Goal: Information Seeking & Learning: Compare options

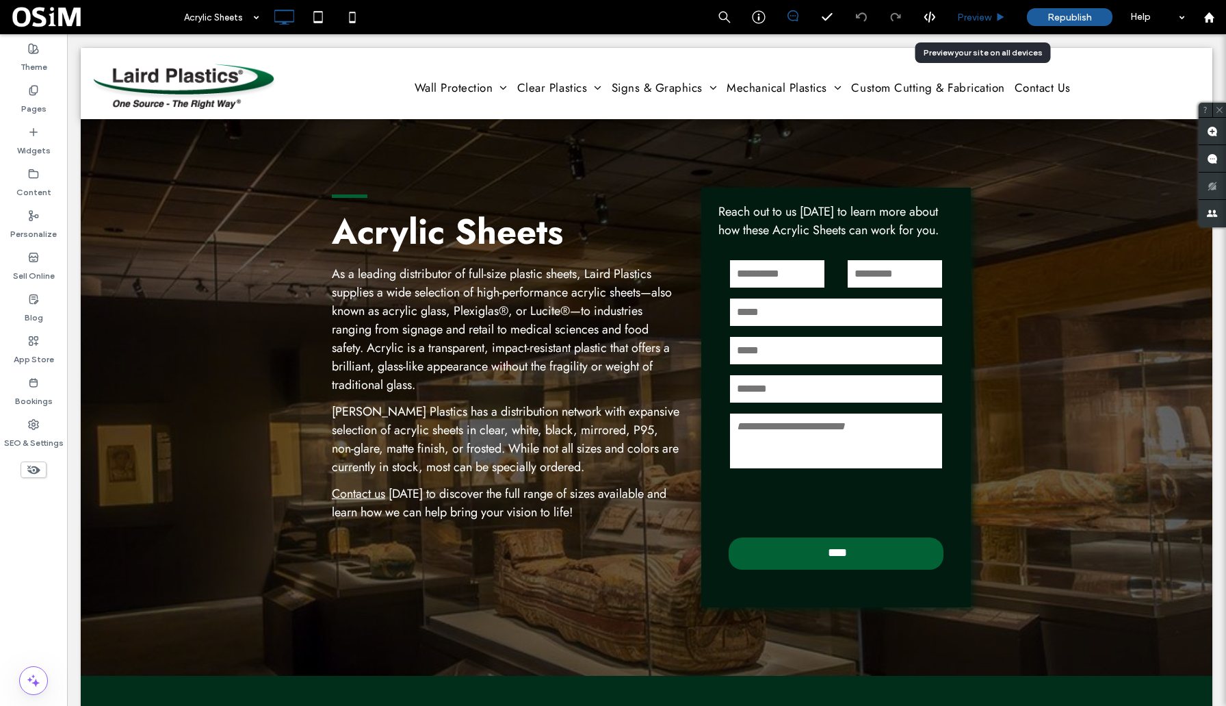
click at [978, 22] on span "Preview" at bounding box center [974, 18] width 34 height 12
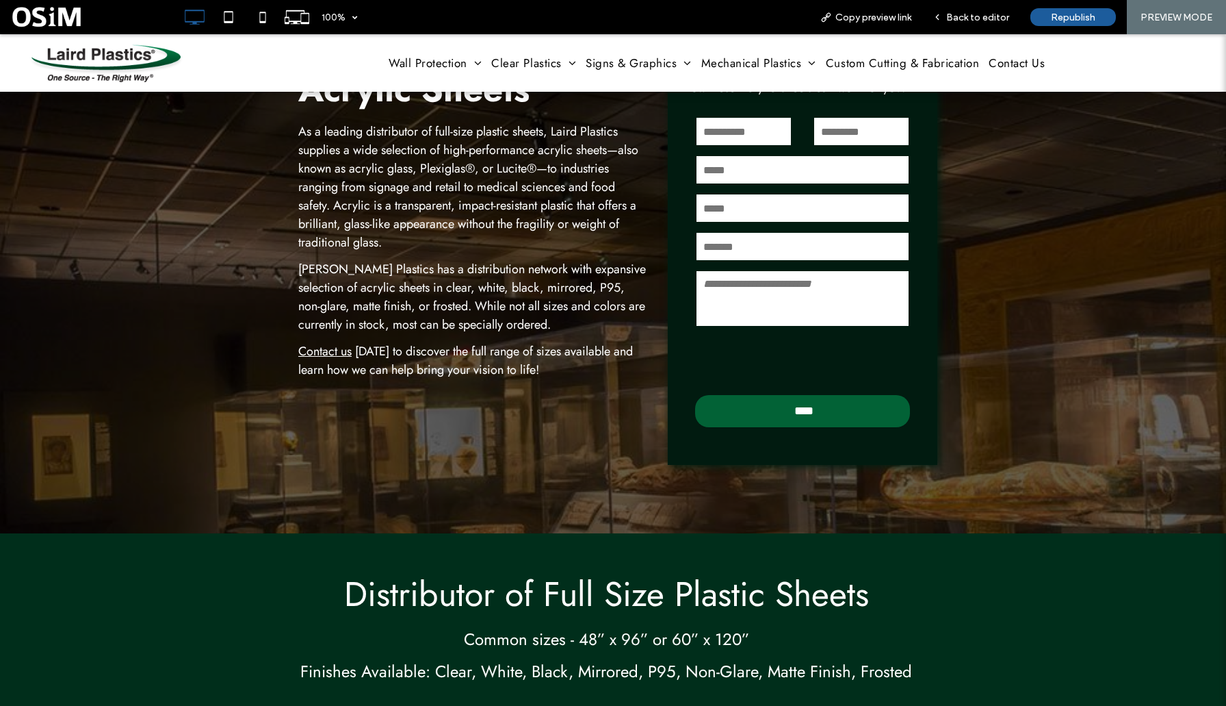
scroll to position [116, 0]
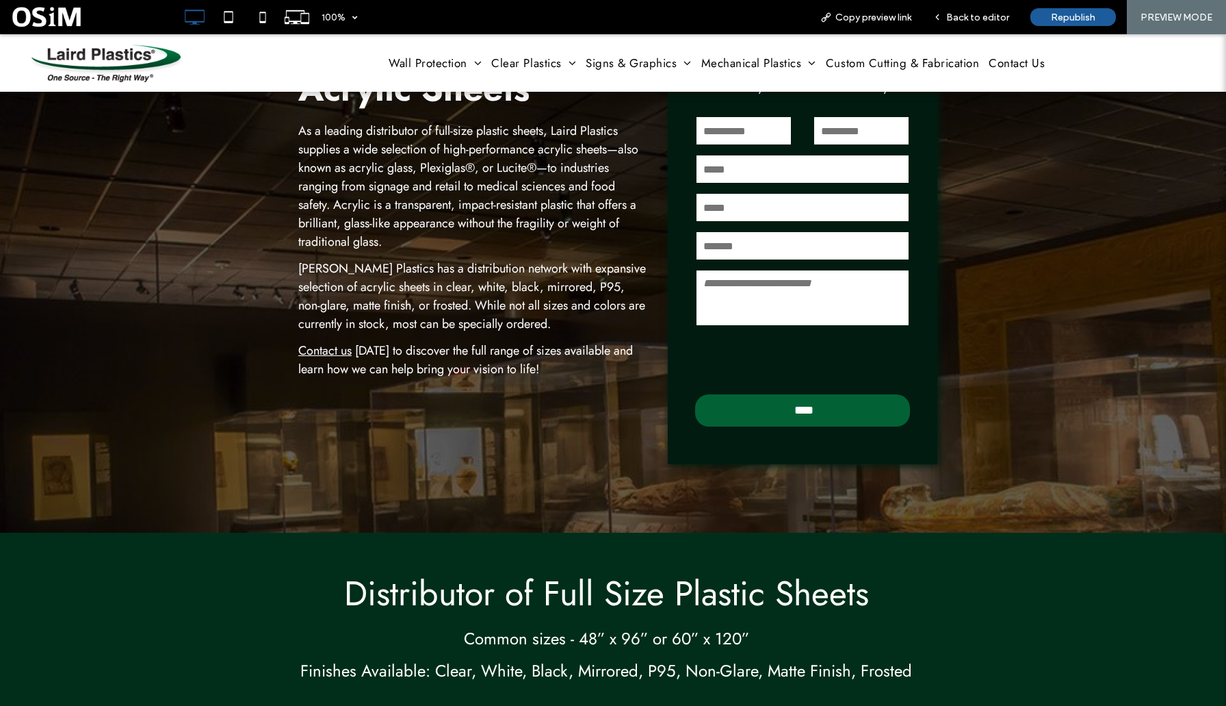
click at [324, 349] on link "Contact us" at bounding box center [324, 350] width 53 height 18
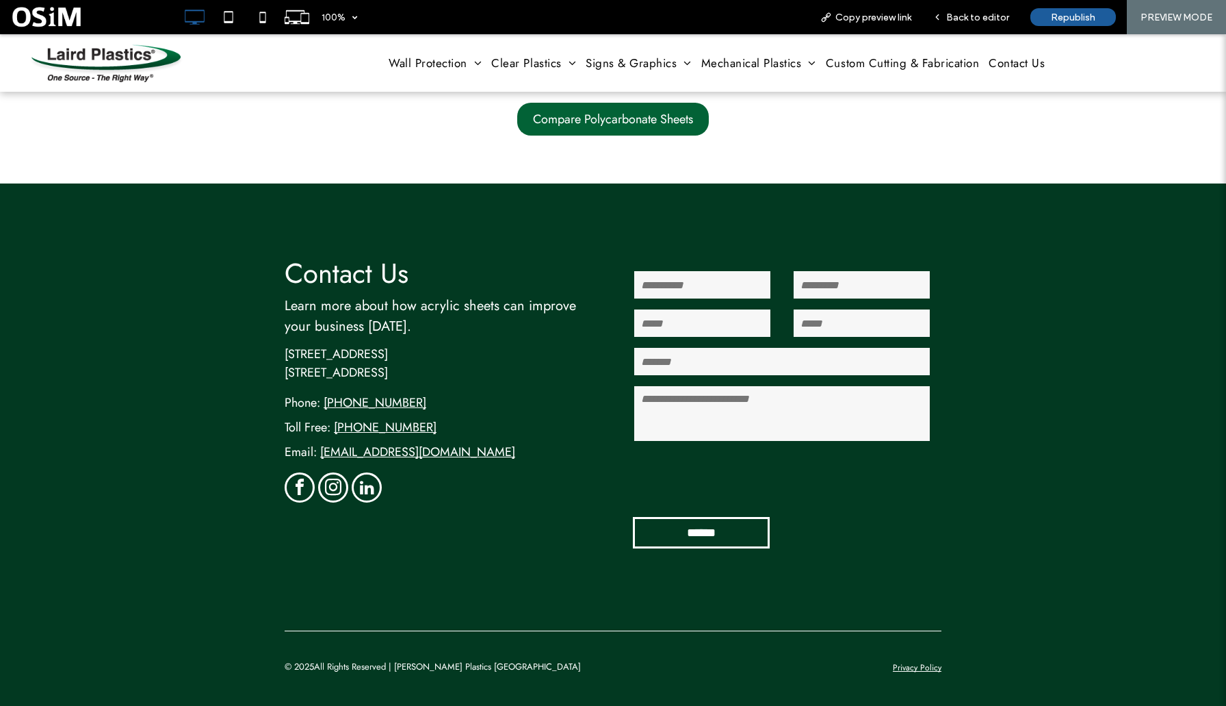
scroll to position [2368, 0]
click at [591, 113] on span "Compare Polycarbonate Sheets" at bounding box center [613, 119] width 160 height 18
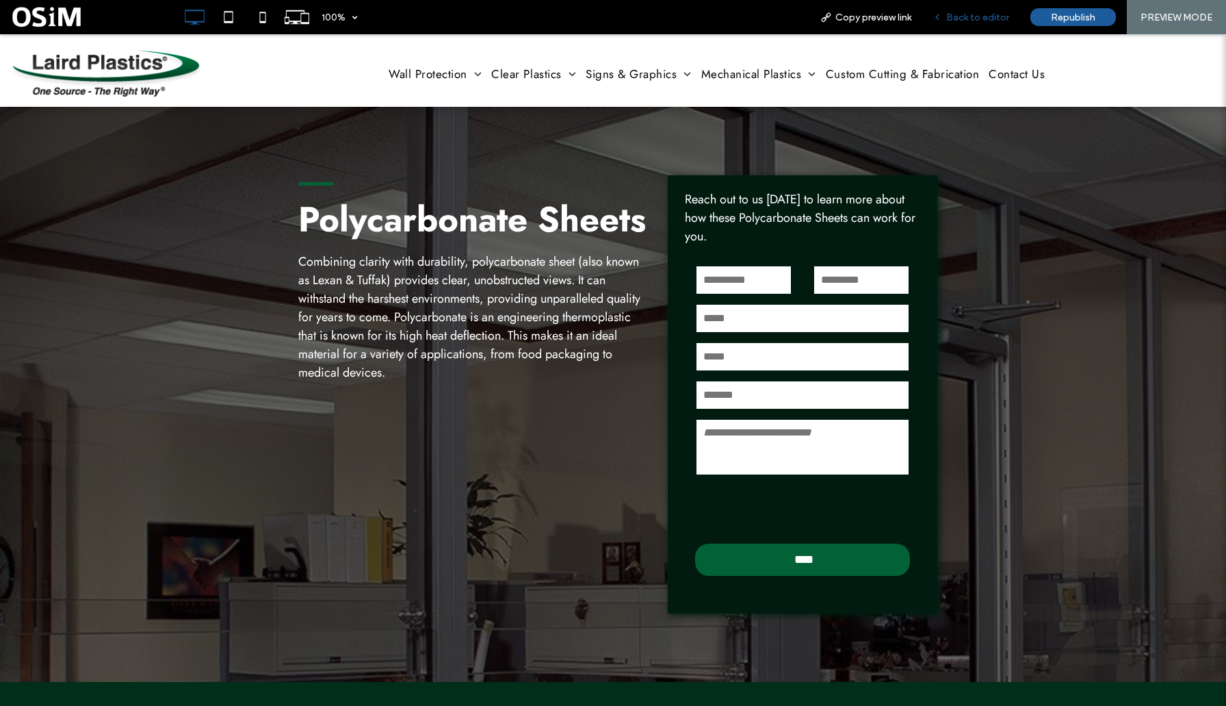
click at [981, 24] on div "Back to editor" at bounding box center [972, 17] width 98 height 34
click at [968, 14] on span "Back to editor" at bounding box center [977, 18] width 63 height 12
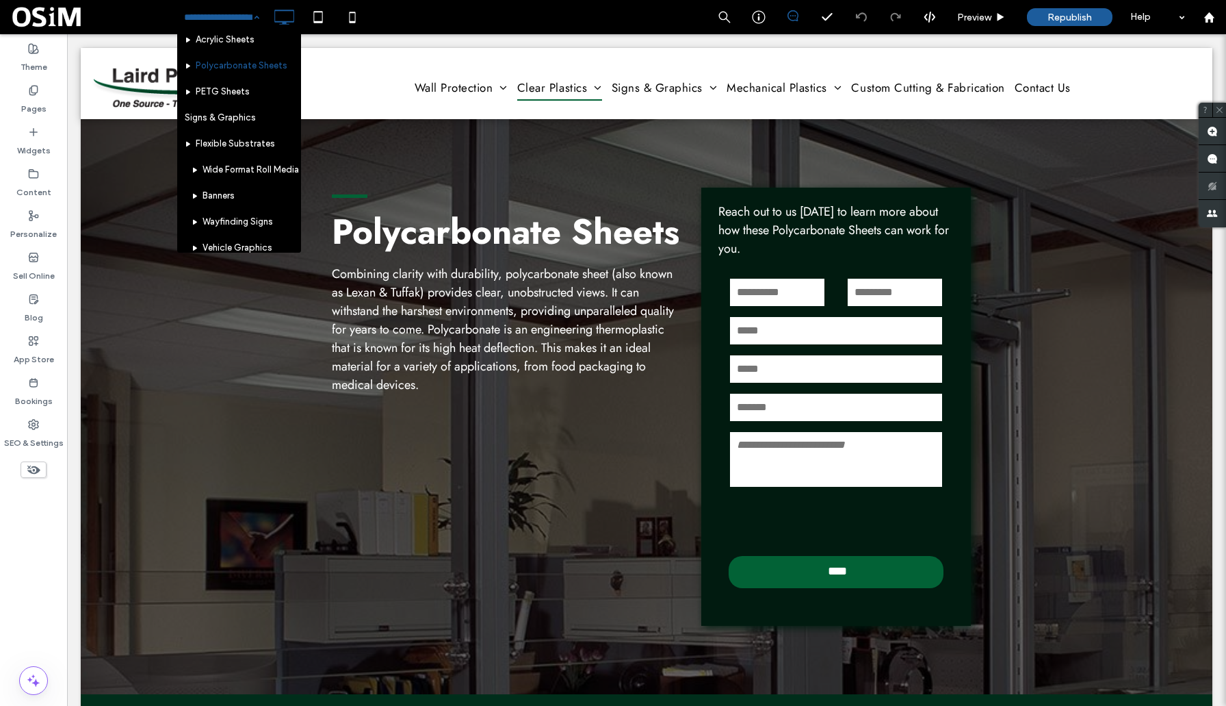
scroll to position [190, 0]
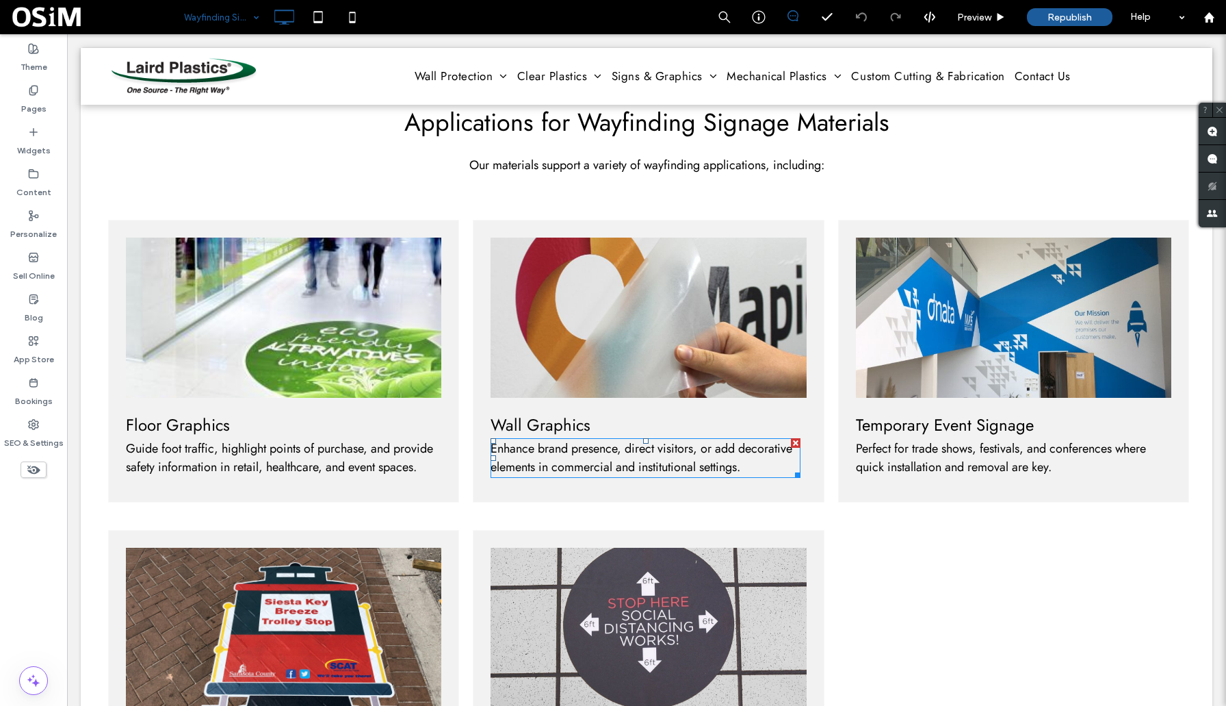
scroll to position [1312, 0]
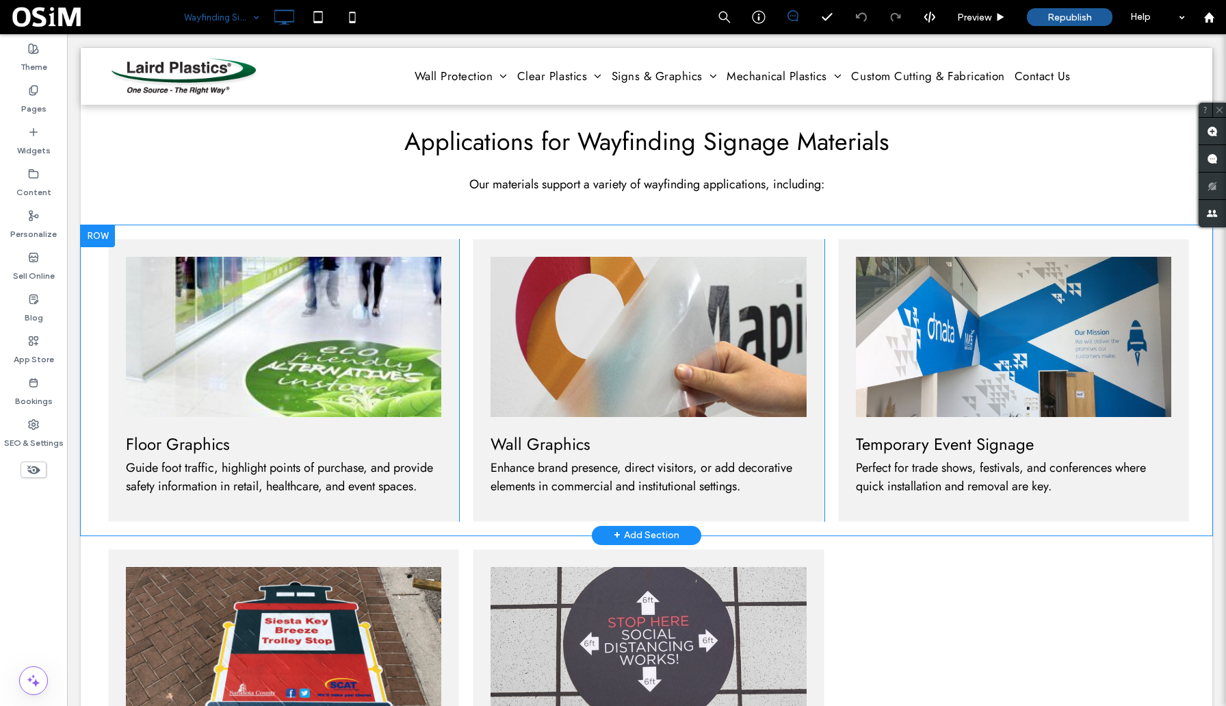
drag, startPoint x: 101, startPoint y: 239, endPoint x: 99, endPoint y: 231, distance: 7.8
click at [99, 231] on div at bounding box center [98, 236] width 34 height 22
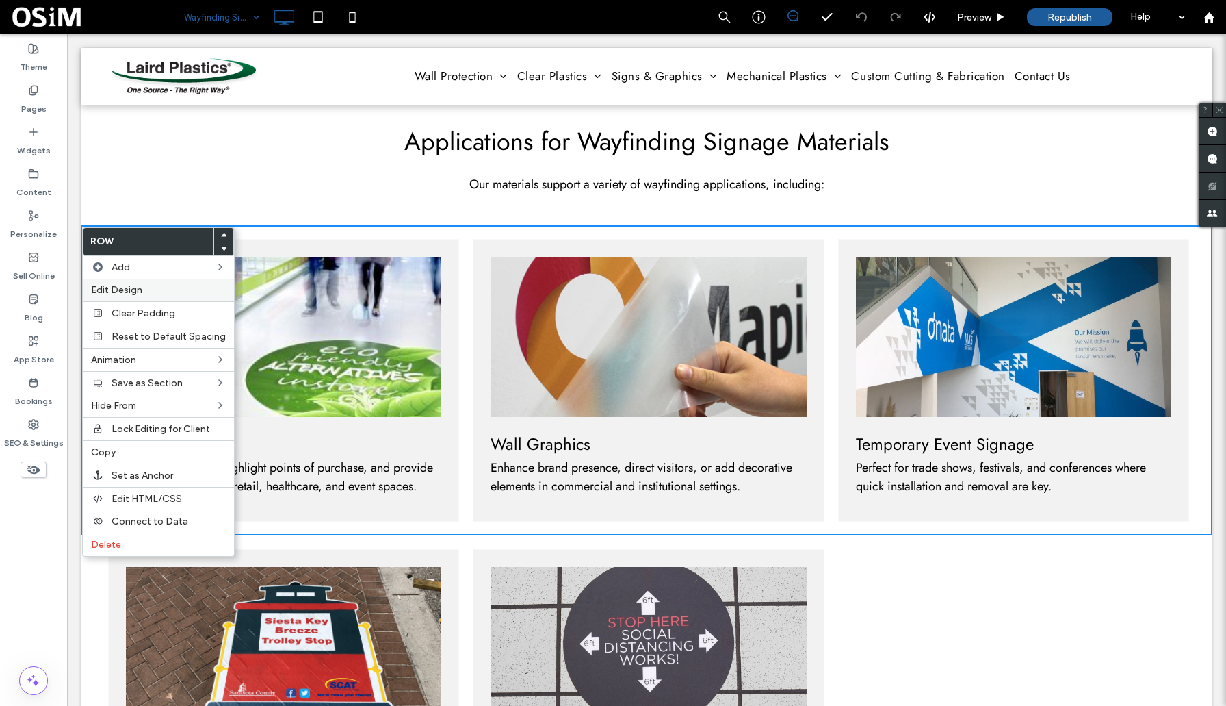
click at [124, 284] on span "Edit Design" at bounding box center [116, 290] width 51 height 12
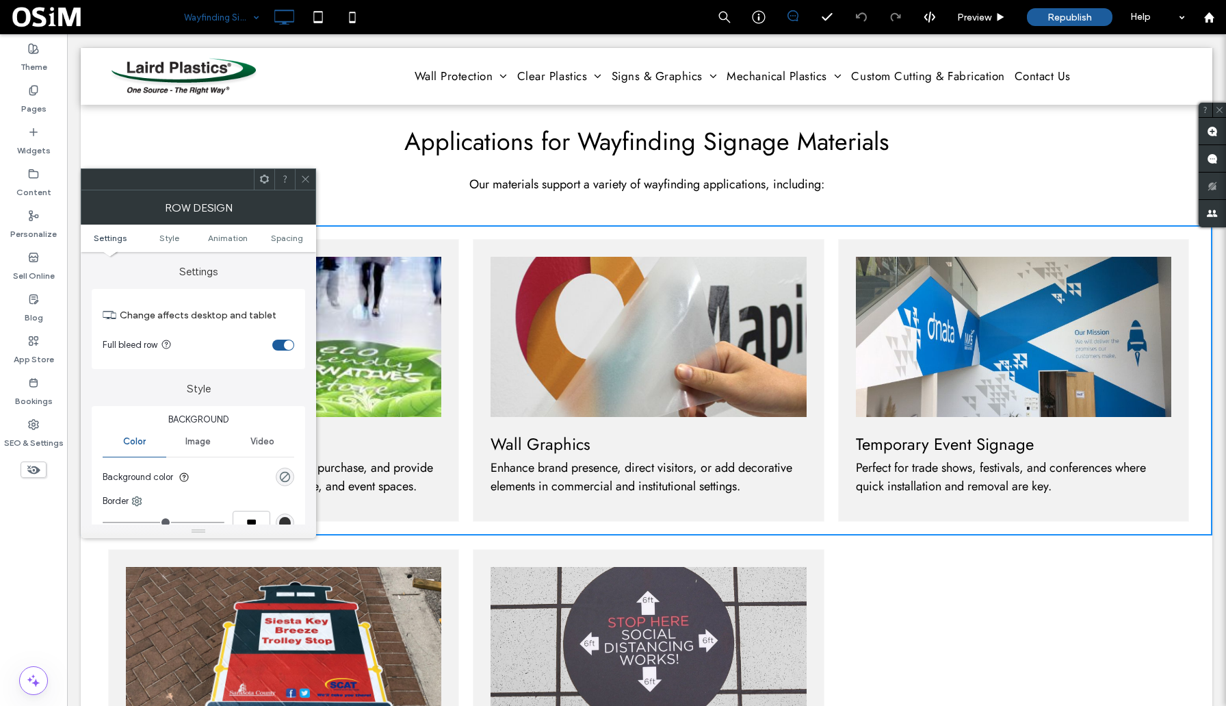
click at [277, 341] on div "toggle" at bounding box center [283, 344] width 22 height 11
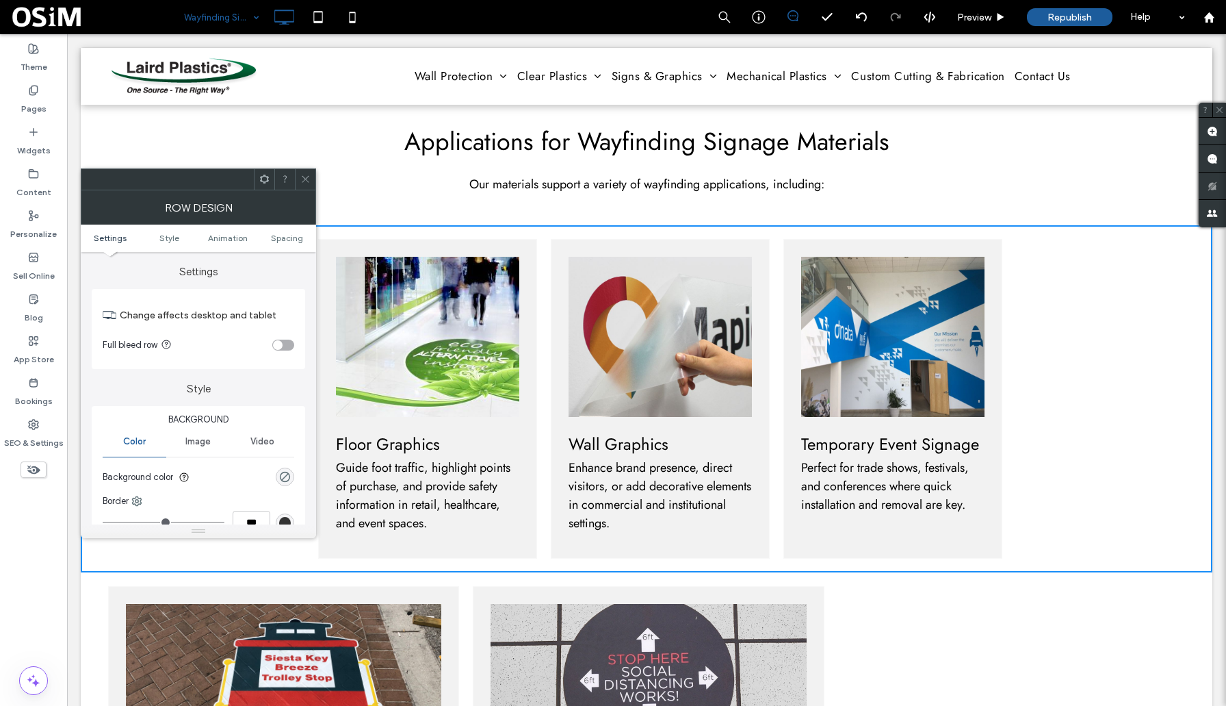
click at [288, 341] on div "toggle" at bounding box center [283, 344] width 22 height 11
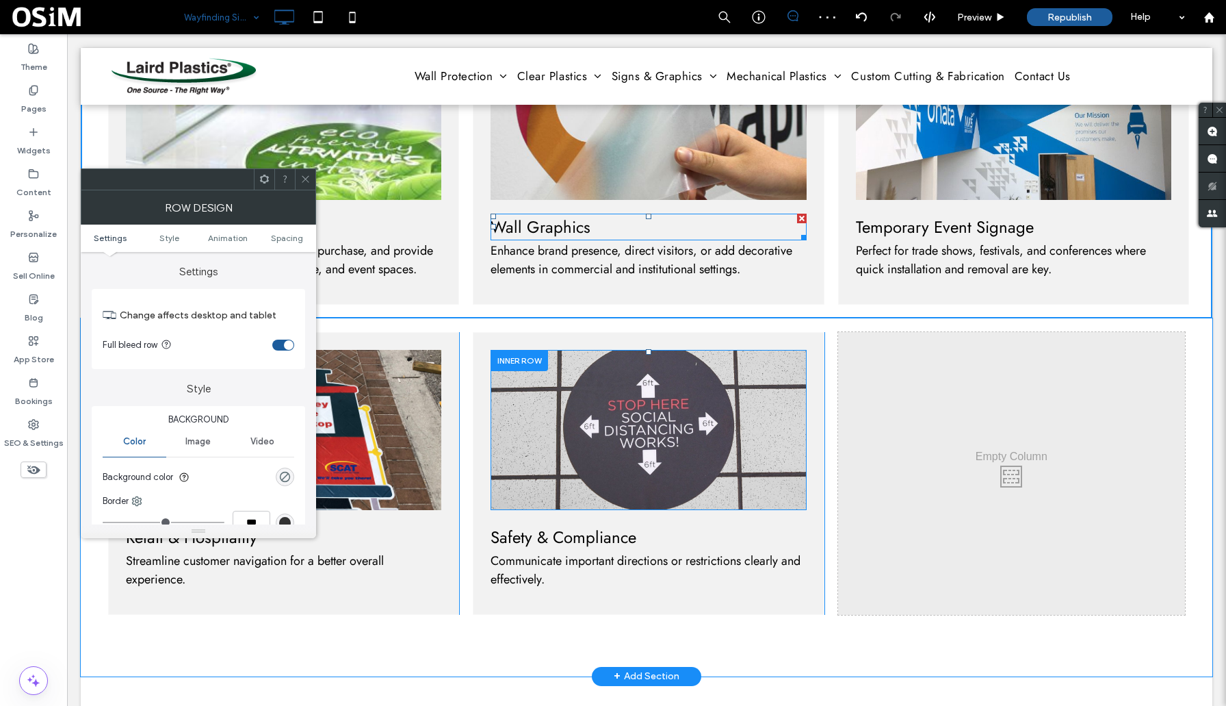
scroll to position [1539, 0]
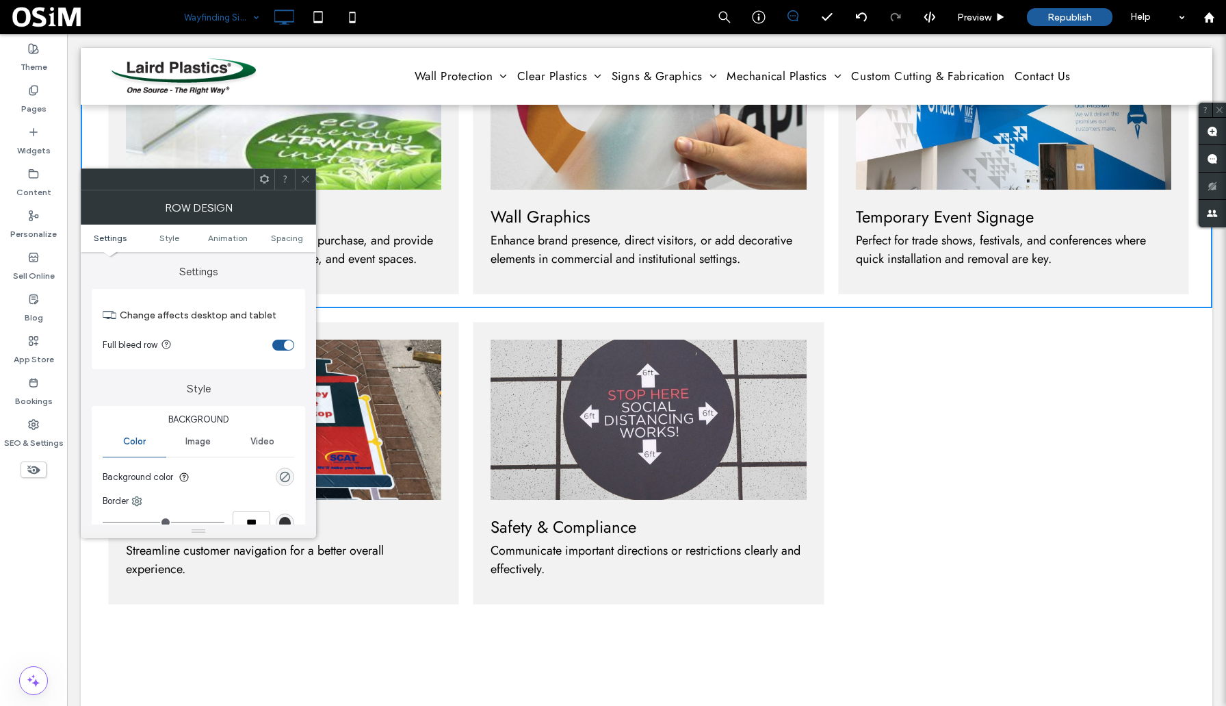
click at [309, 179] on icon at bounding box center [305, 179] width 10 height 10
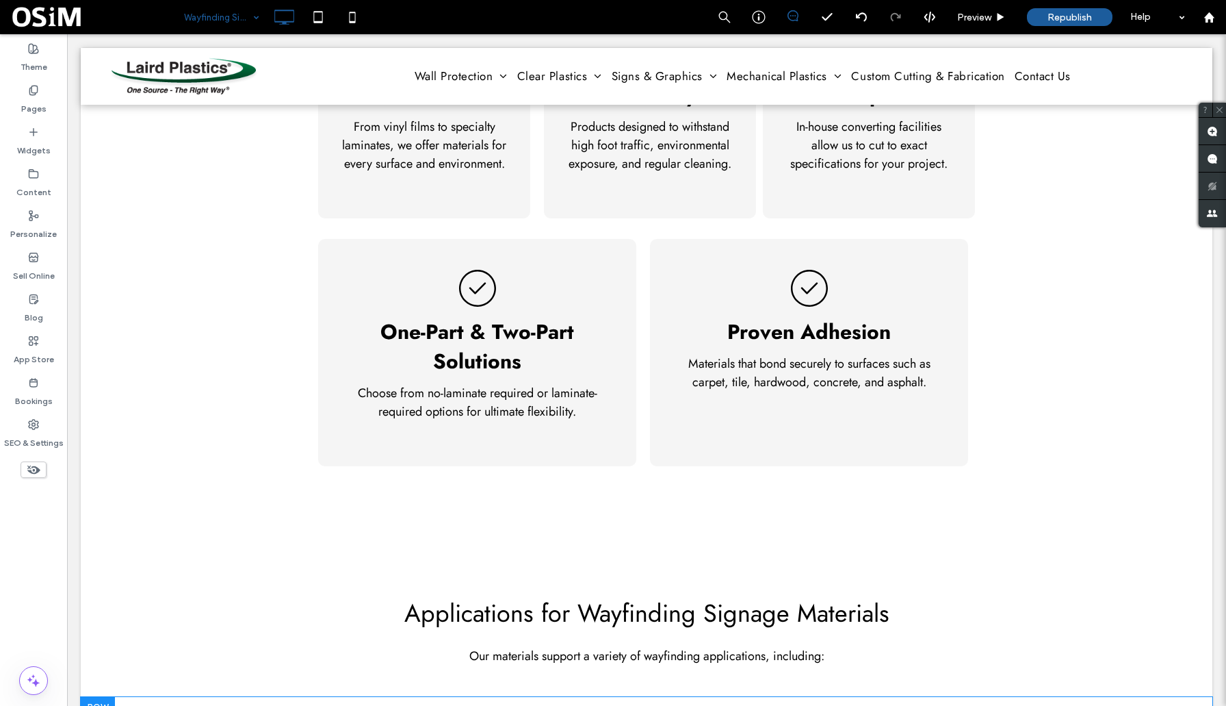
scroll to position [0, 0]
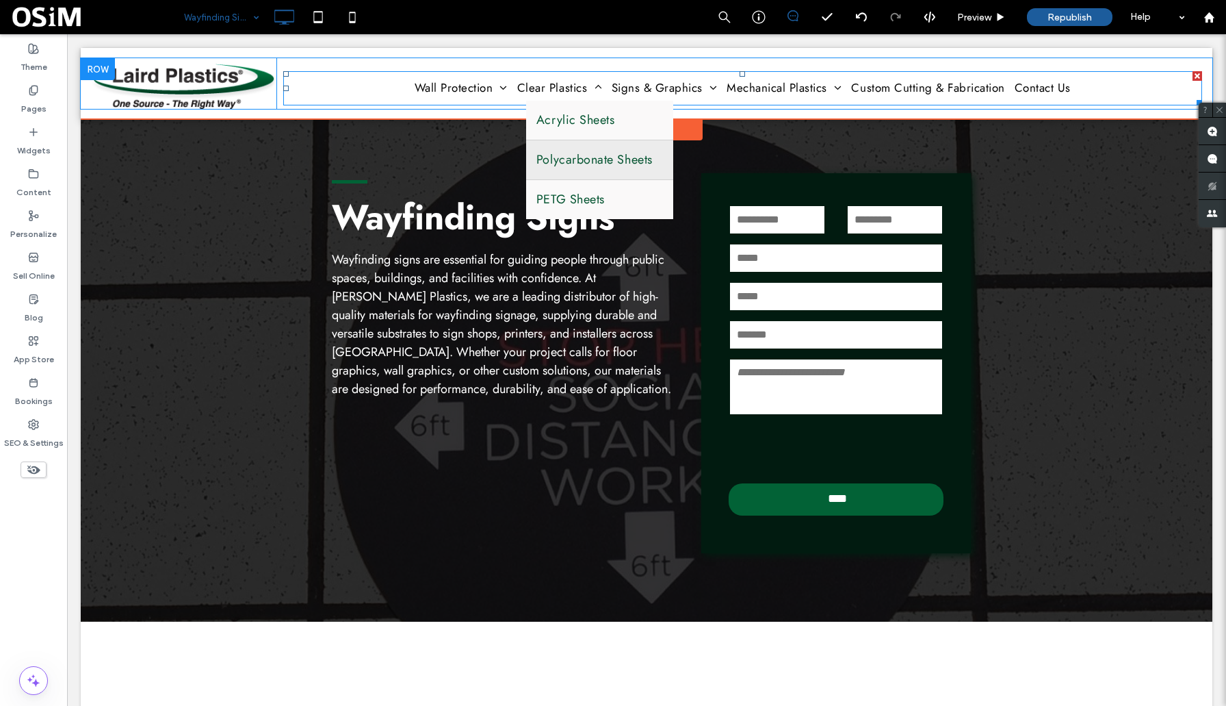
click at [580, 153] on span "Polycarbonate Sheets" at bounding box center [595, 160] width 116 height 18
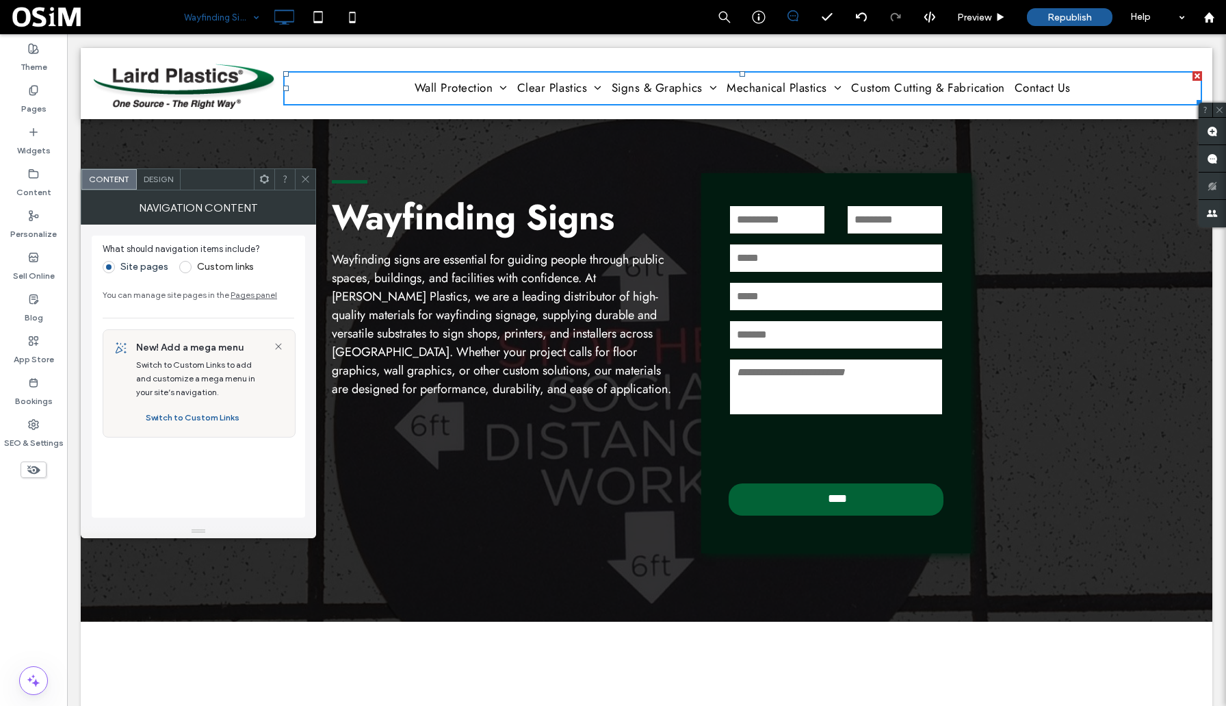
click at [308, 179] on icon at bounding box center [305, 179] width 10 height 10
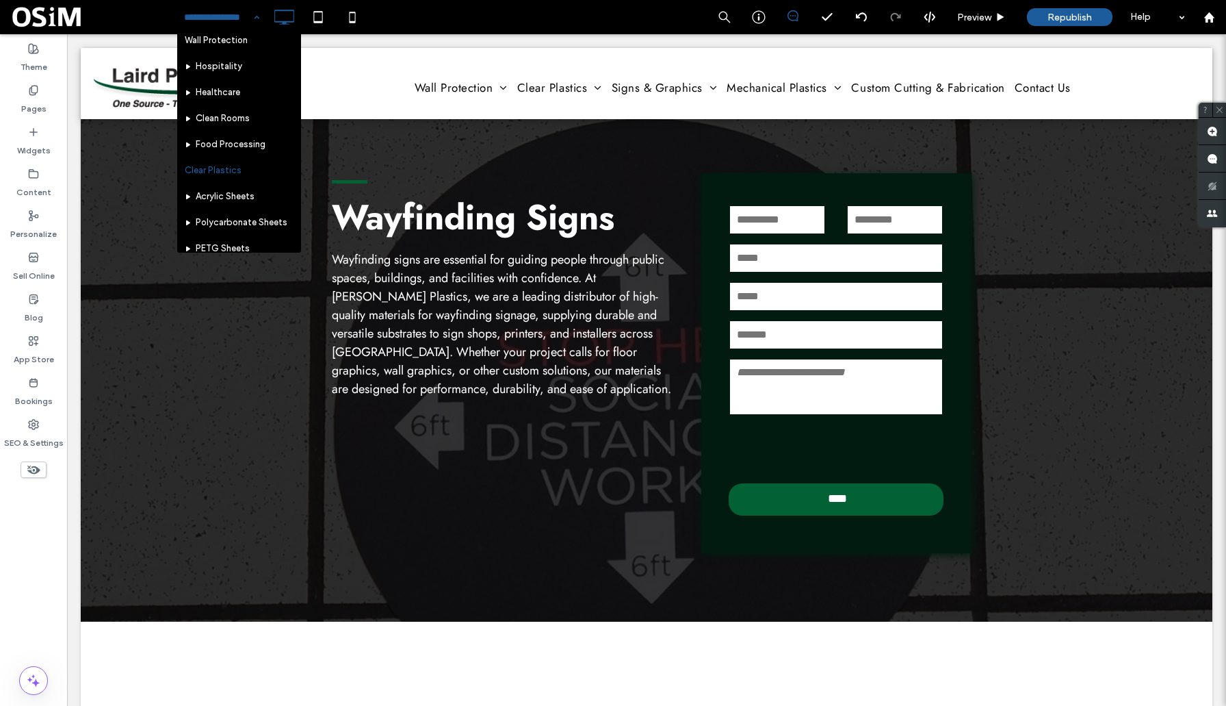
scroll to position [38, 0]
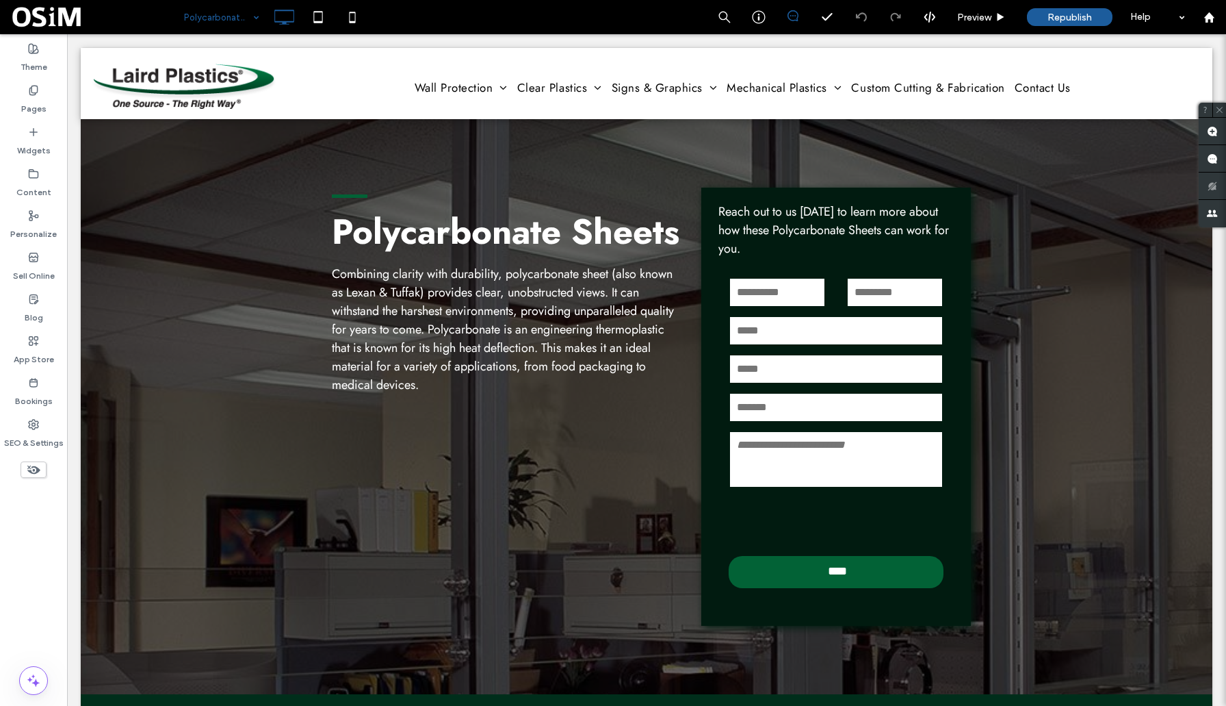
click at [258, 19] on div "Polycarbonate Sheets" at bounding box center [221, 17] width 89 height 34
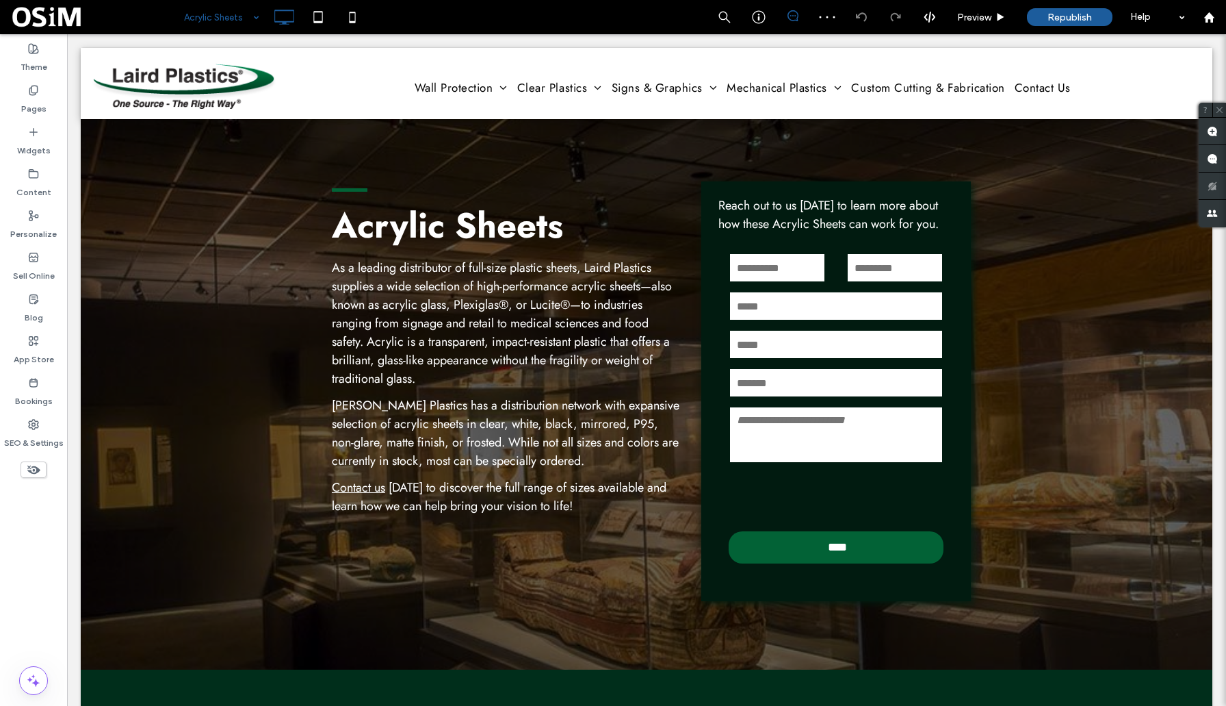
click at [257, 16] on div "Acrylic Sheets" at bounding box center [221, 17] width 89 height 34
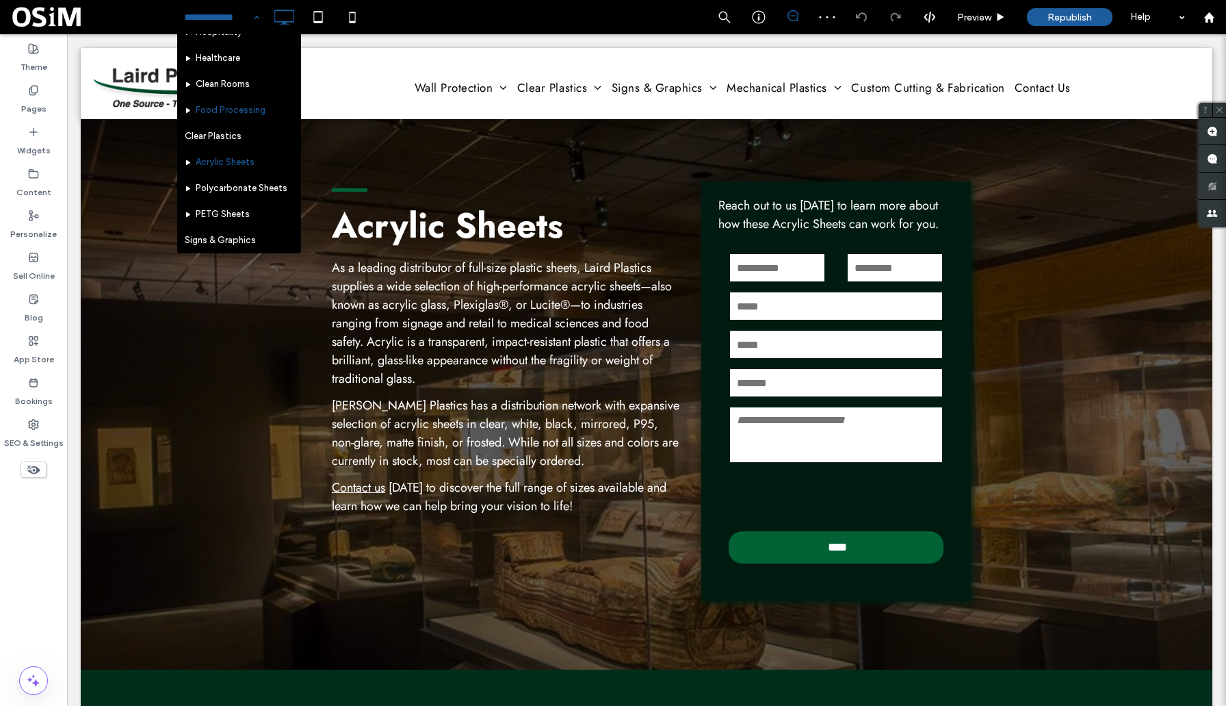
scroll to position [68, 0]
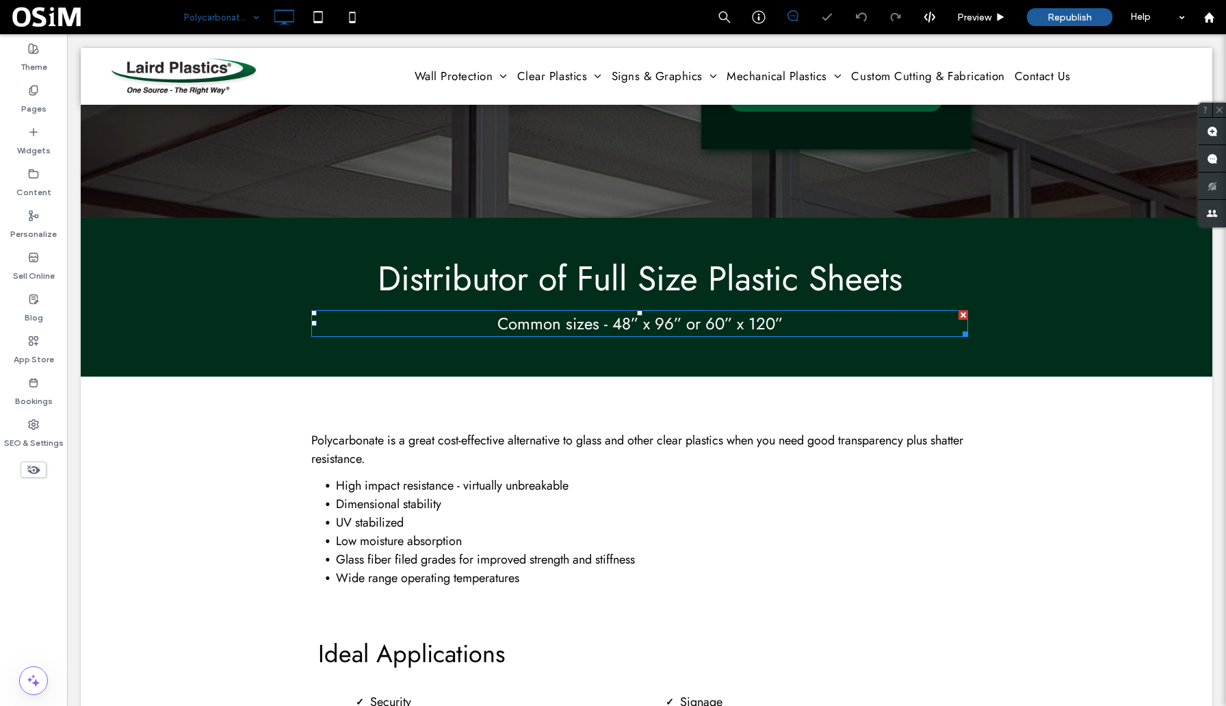
scroll to position [465, 0]
